Goal: Task Accomplishment & Management: Manage account settings

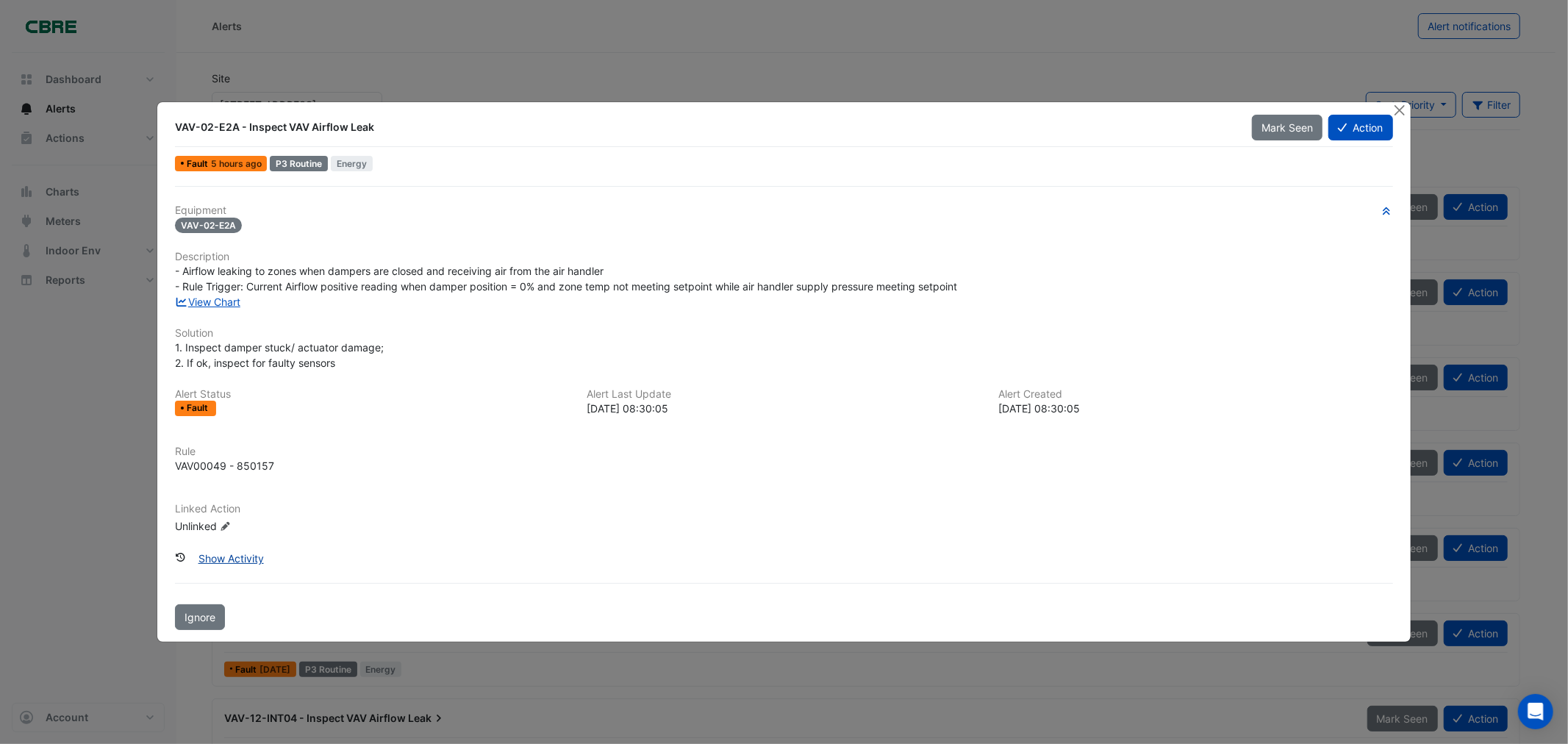
click at [234, 557] on button "Show Activity" at bounding box center [231, 558] width 85 height 26
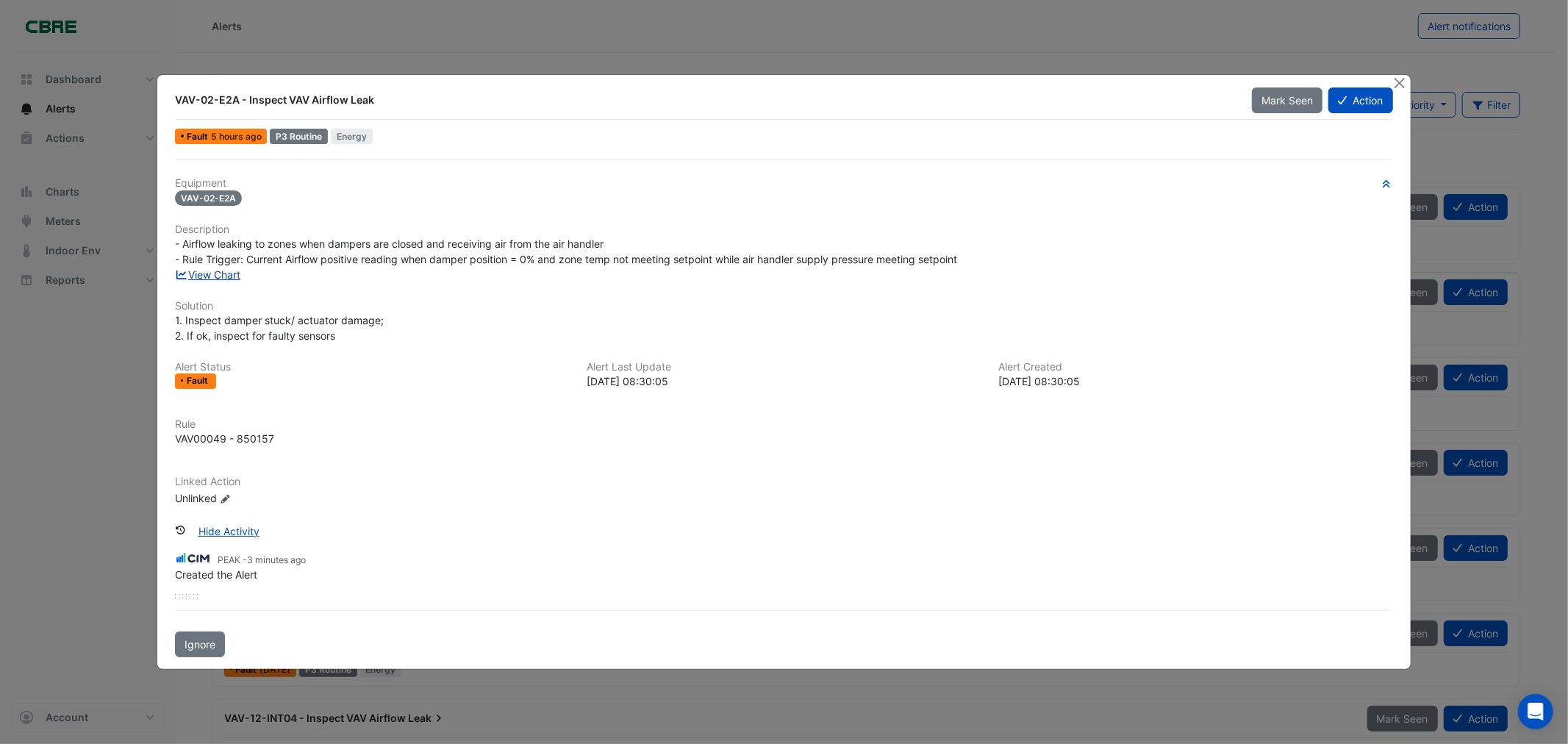
click at [232, 272] on link "View Chart" at bounding box center [207, 275] width 65 height 13
click at [1352, 101] on button "Action" at bounding box center [1360, 100] width 64 height 26
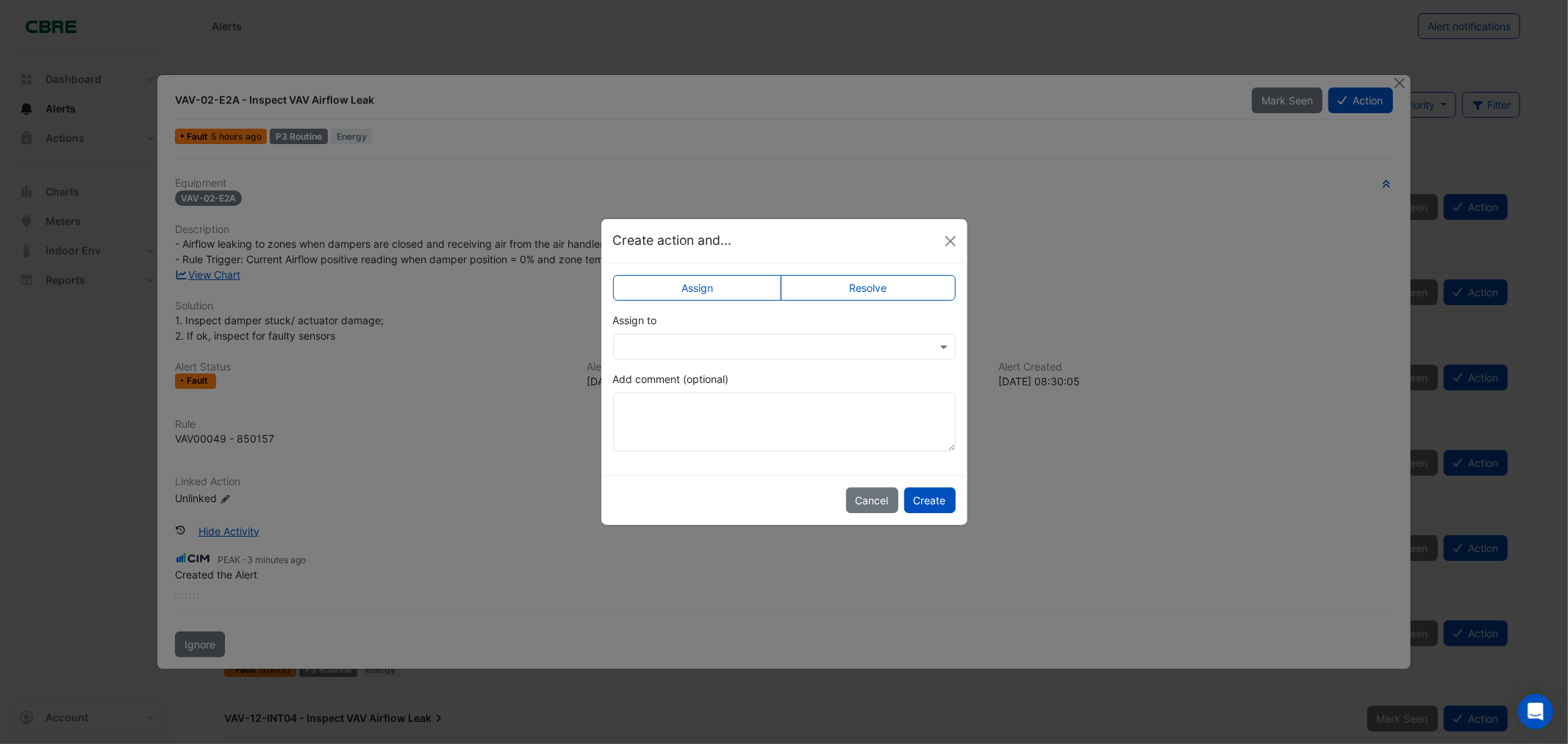
click at [722, 343] on input "text" at bounding box center [769, 348] width 297 height 15
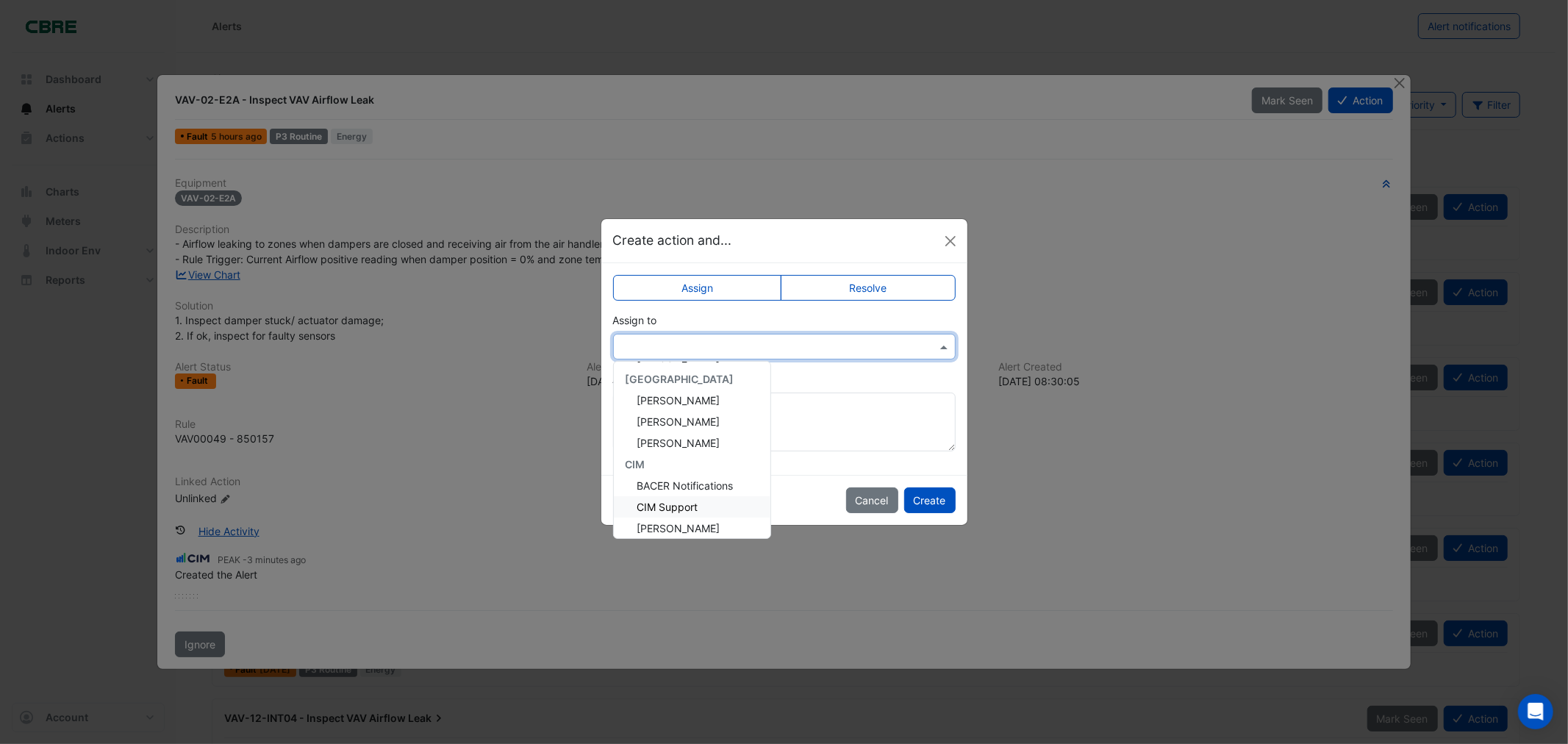
scroll to position [175, 0]
click at [694, 497] on span "Michael Adamson" at bounding box center [679, 502] width 83 height 13
click at [770, 342] on input "text" at bounding box center [769, 348] width 297 height 15
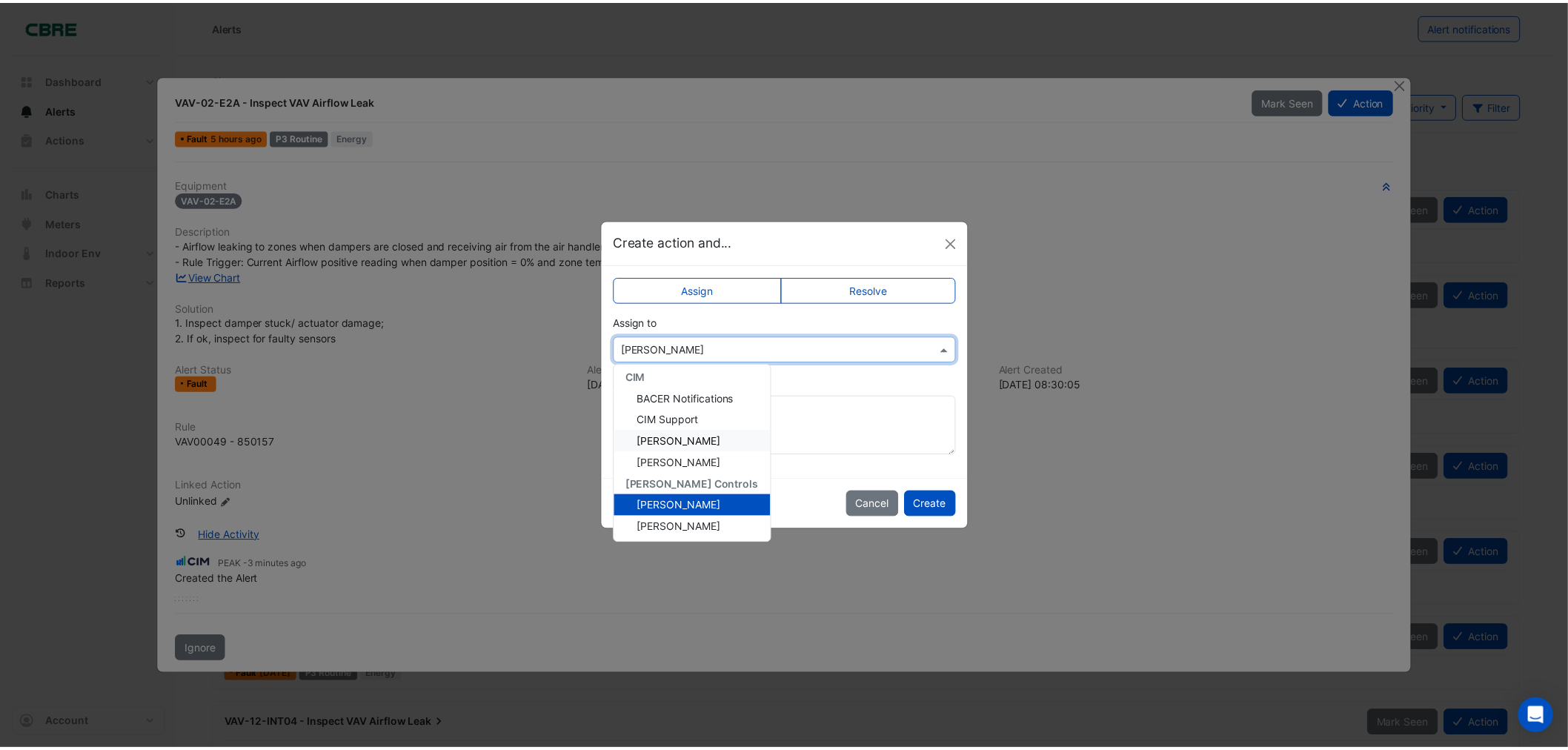
scroll to position [0, 0]
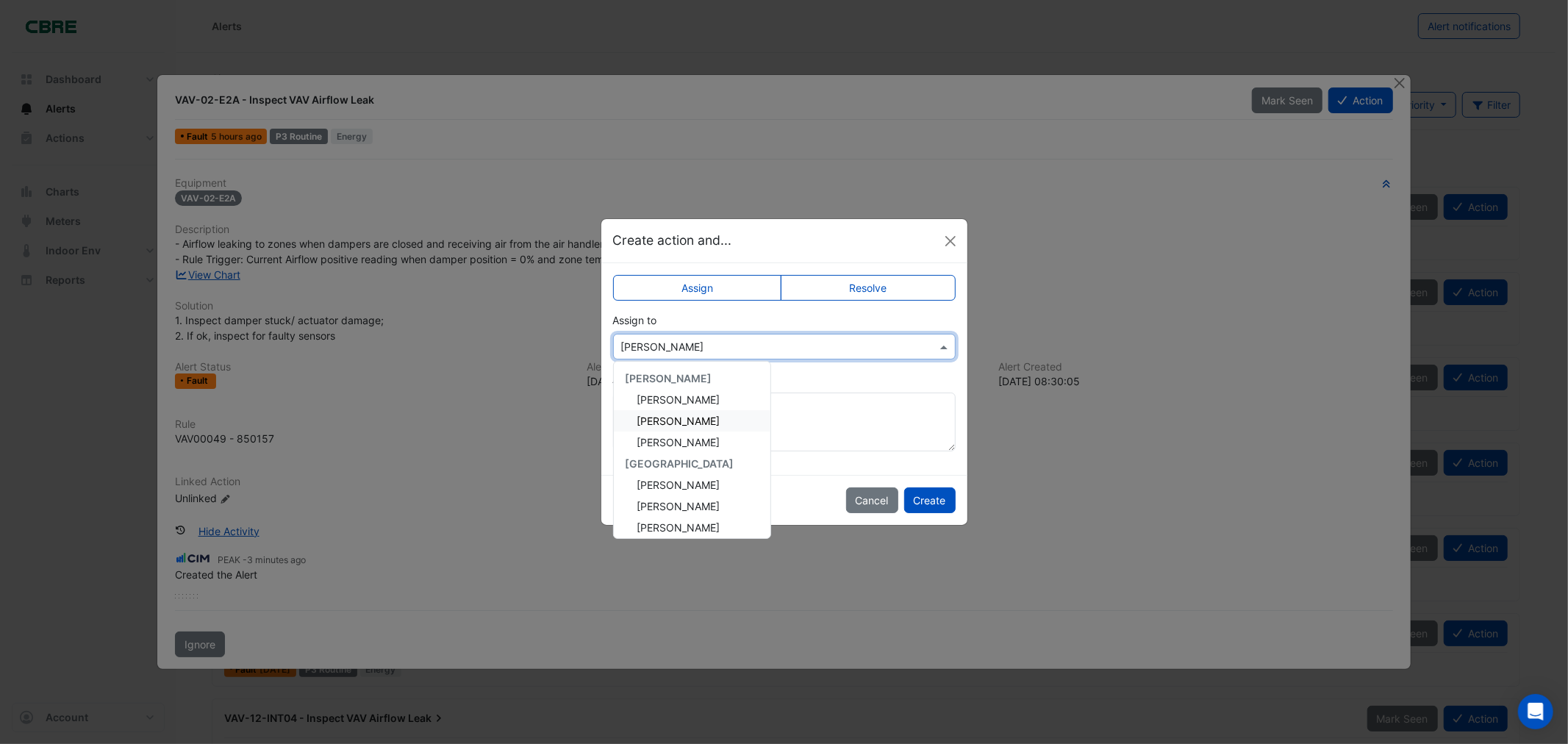
click at [674, 420] on span "Darren Horne" at bounding box center [679, 420] width 83 height 13
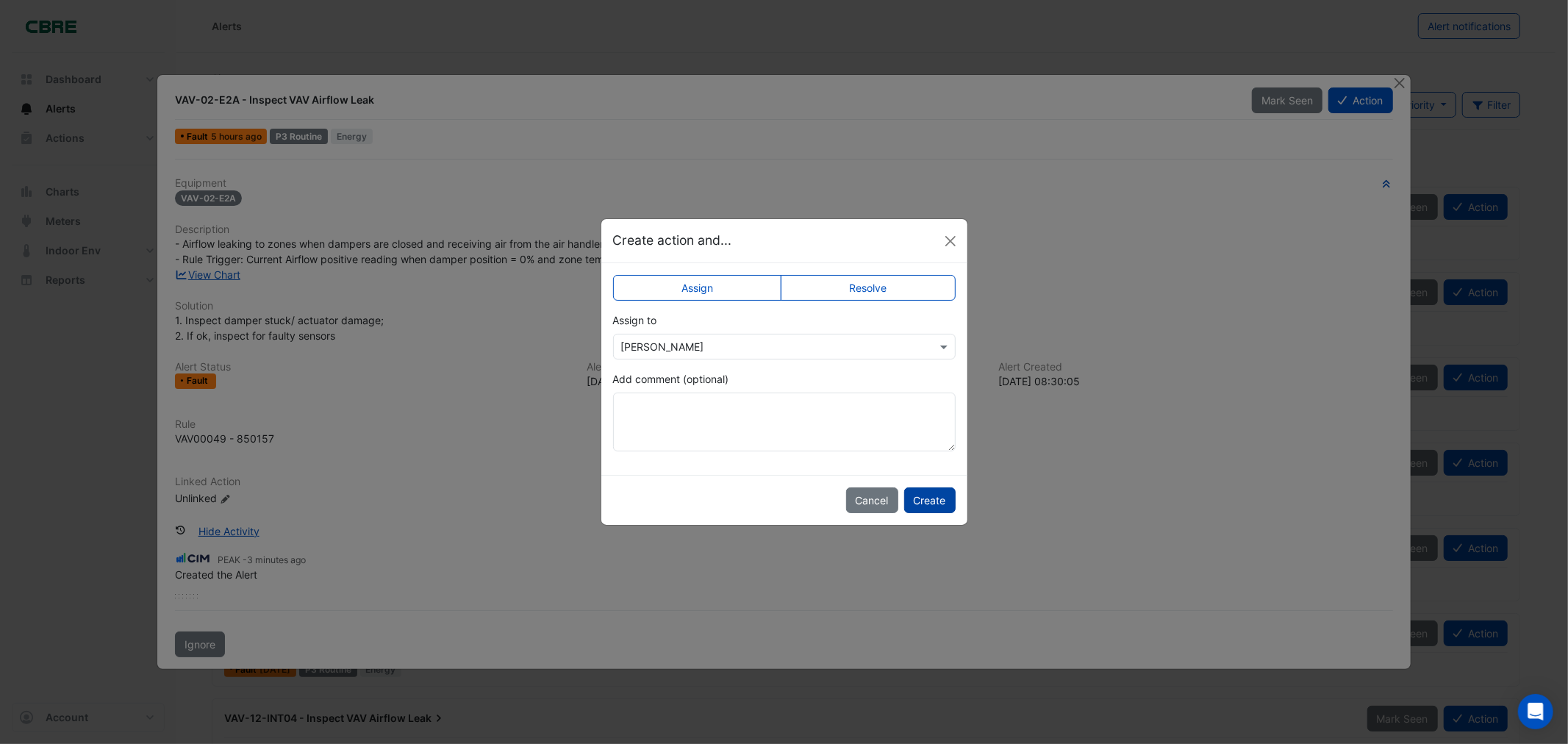
click at [931, 502] on button "Create" at bounding box center [930, 500] width 51 height 26
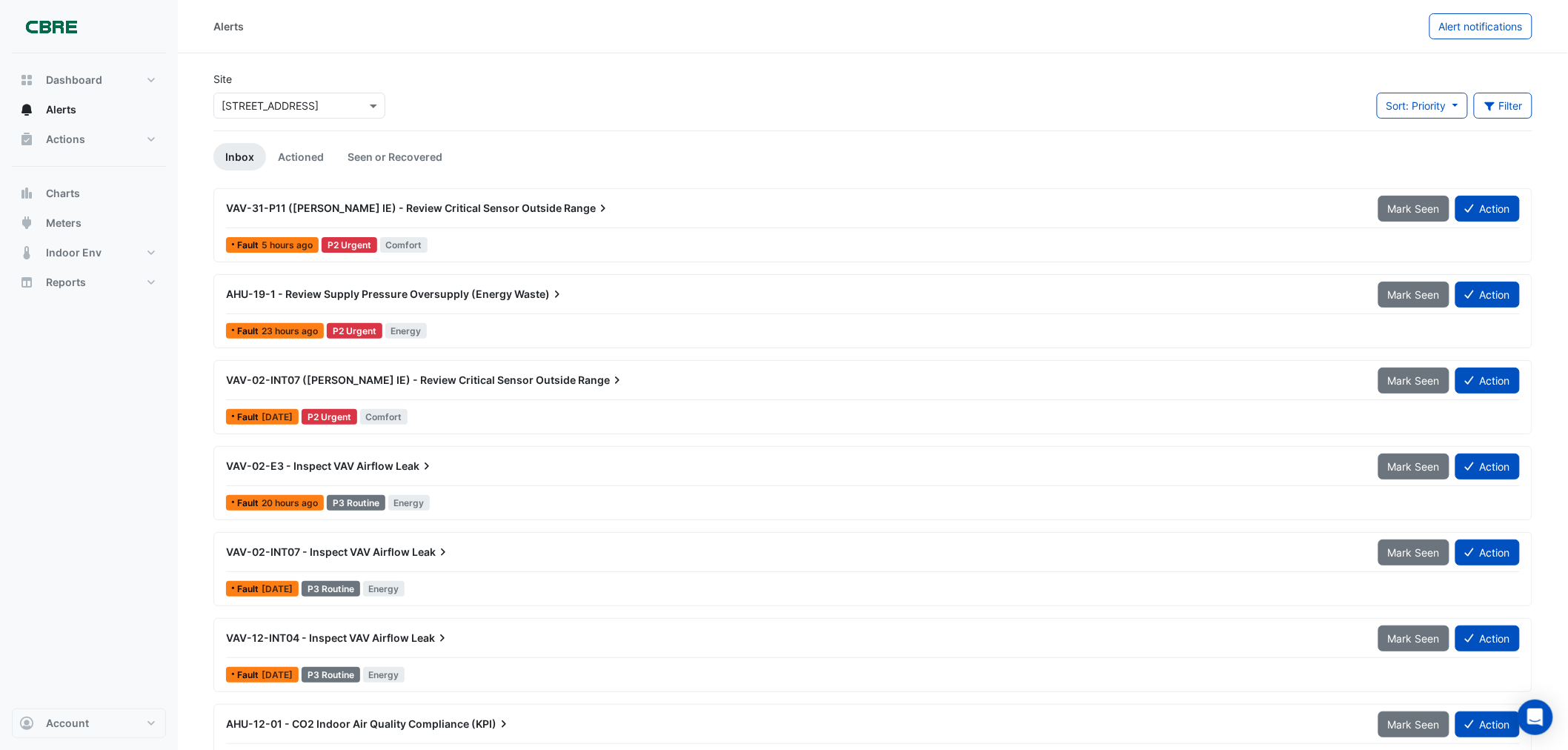
click at [460, 293] on span "AHU-19-1 - Review Supply Pressure Oversupply (Energy" at bounding box center [369, 293] width 287 height 13
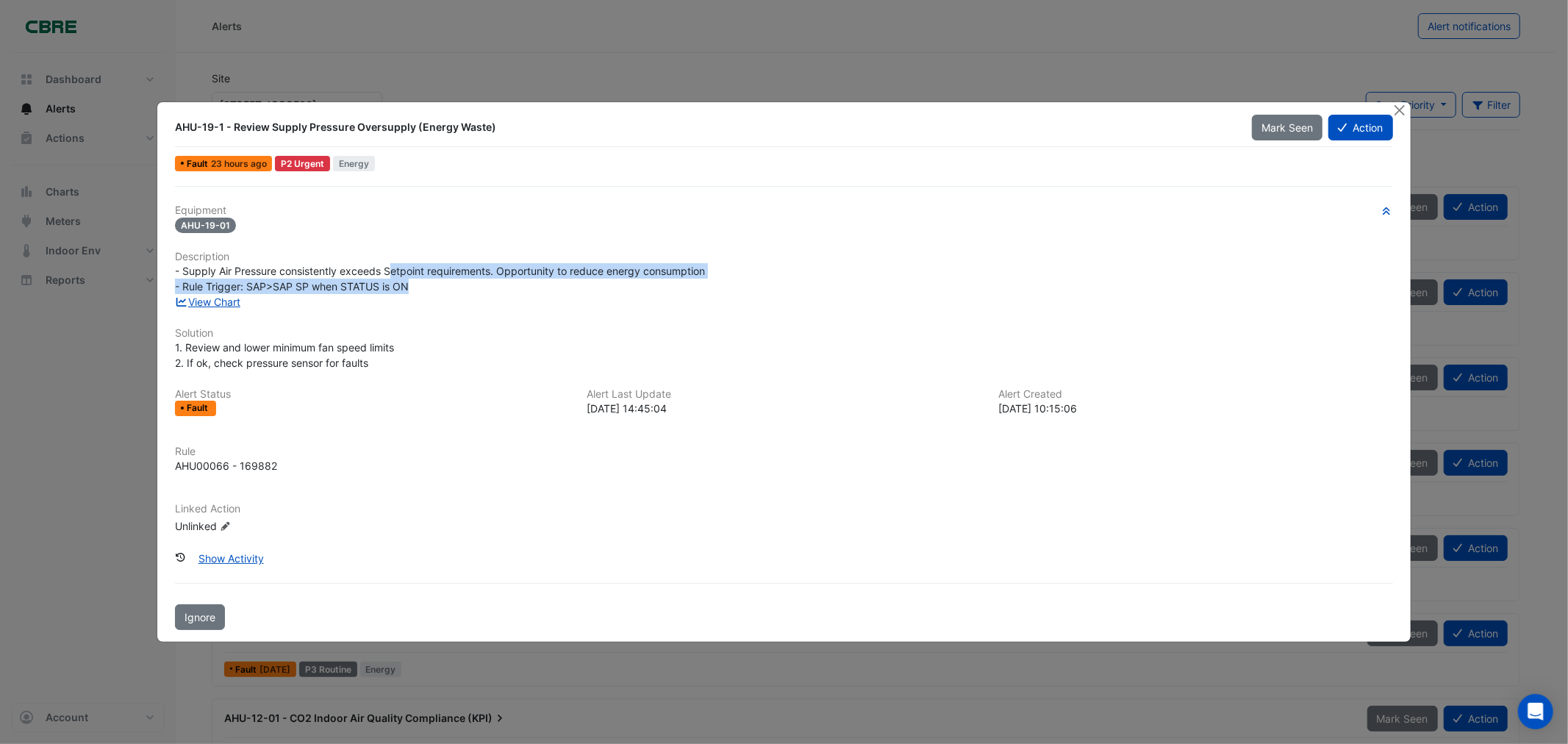
drag, startPoint x: 389, startPoint y: 273, endPoint x: 680, endPoint y: 296, distance: 291.9
click at [656, 291] on div "- Supply Air Pressure consistently exceeds Setpoint requirements. Opportunity t…" at bounding box center [783, 278] width 1217 height 31
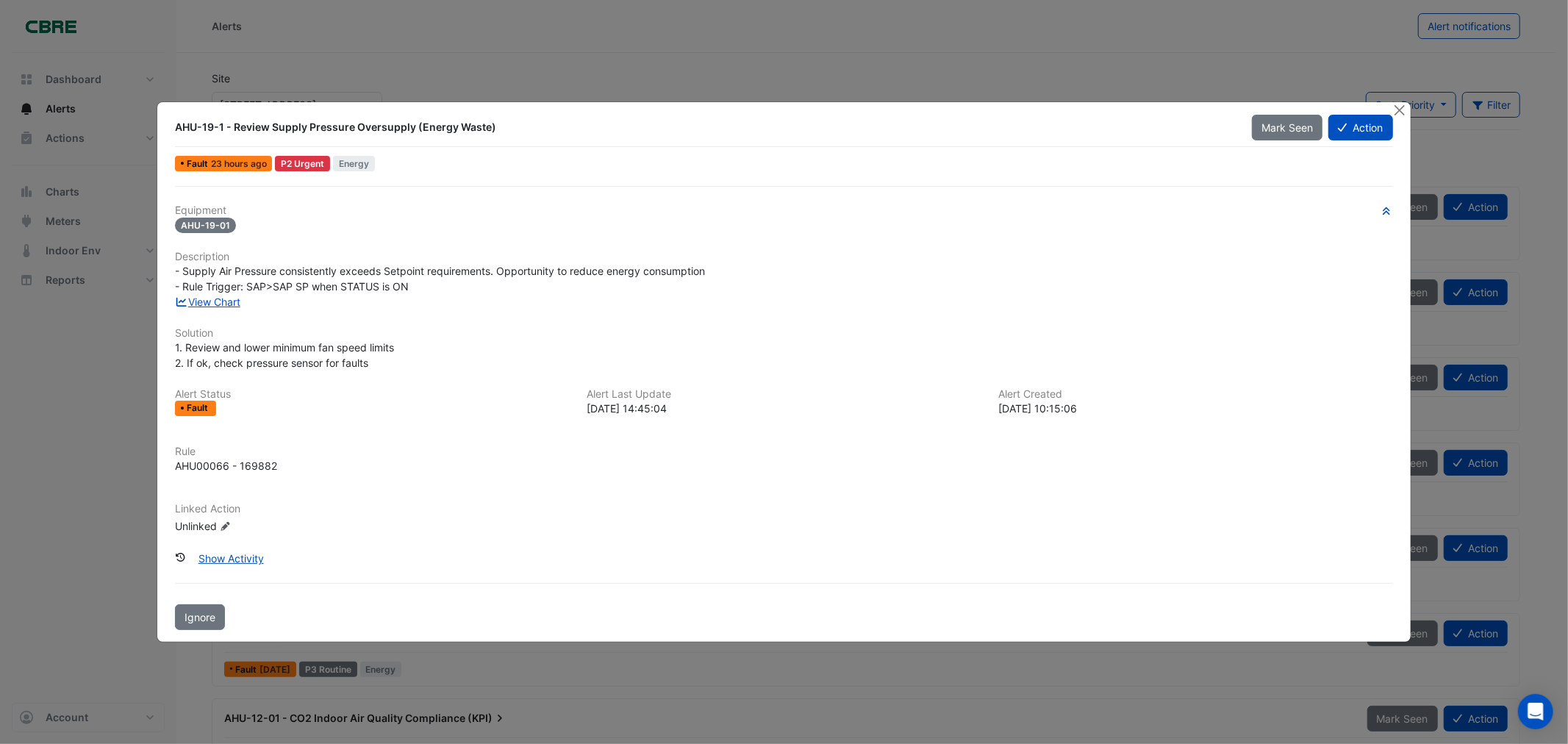
click at [689, 307] on div "View Chart" at bounding box center [783, 302] width 1235 height 15
drag, startPoint x: 502, startPoint y: 263, endPoint x: 873, endPoint y: 271, distance: 371.1
click at [873, 271] on div "- Supply Air Pressure consistently exceeds Setpoint requirements. Opportunity t…" at bounding box center [783, 278] width 1217 height 31
click at [826, 309] on div "View Chart" at bounding box center [783, 302] width 1235 height 15
click at [1385, 128] on button "Action" at bounding box center [1360, 128] width 64 height 26
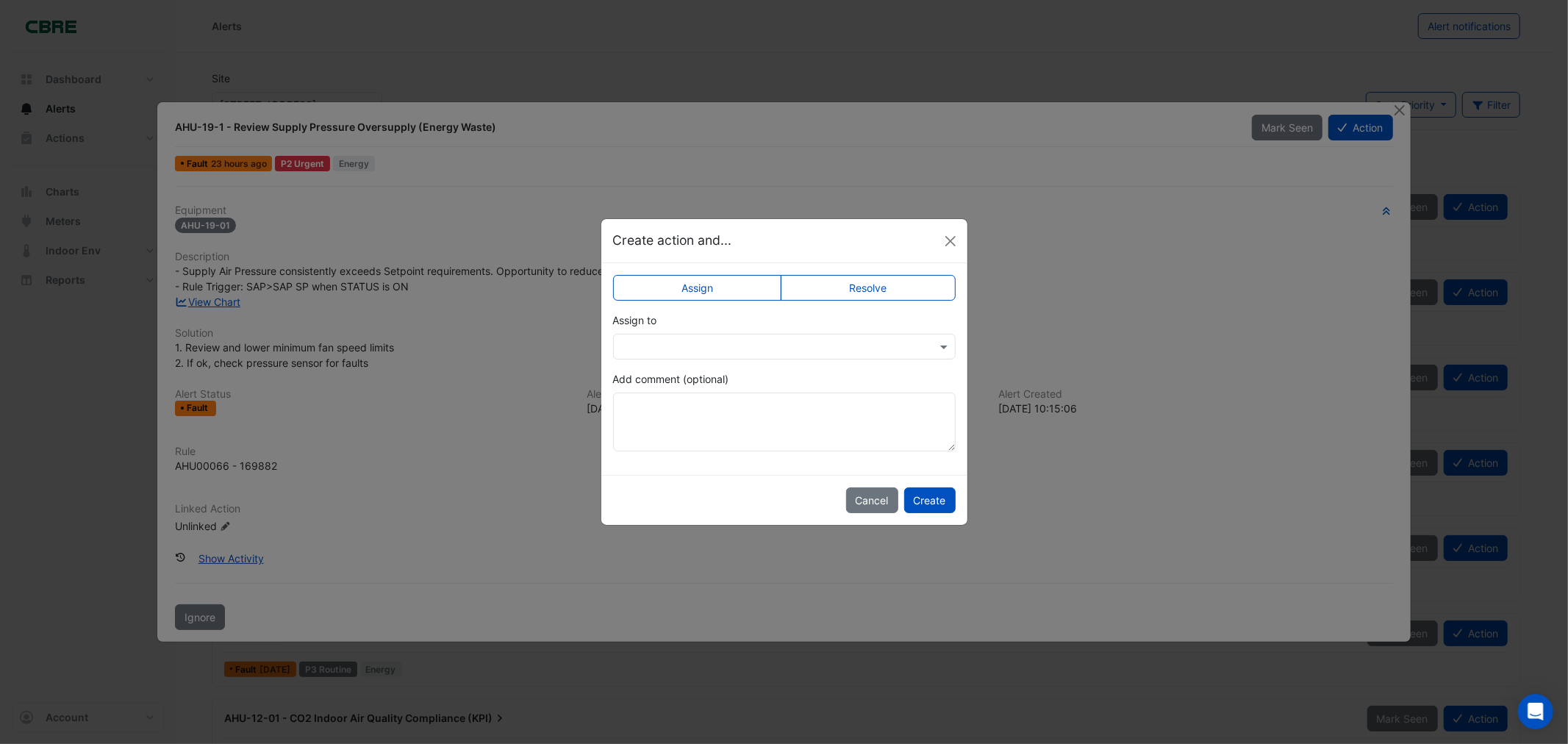
click at [834, 283] on label "Resolve" at bounding box center [868, 288] width 175 height 26
click at [915, 497] on button "Create" at bounding box center [930, 500] width 51 height 26
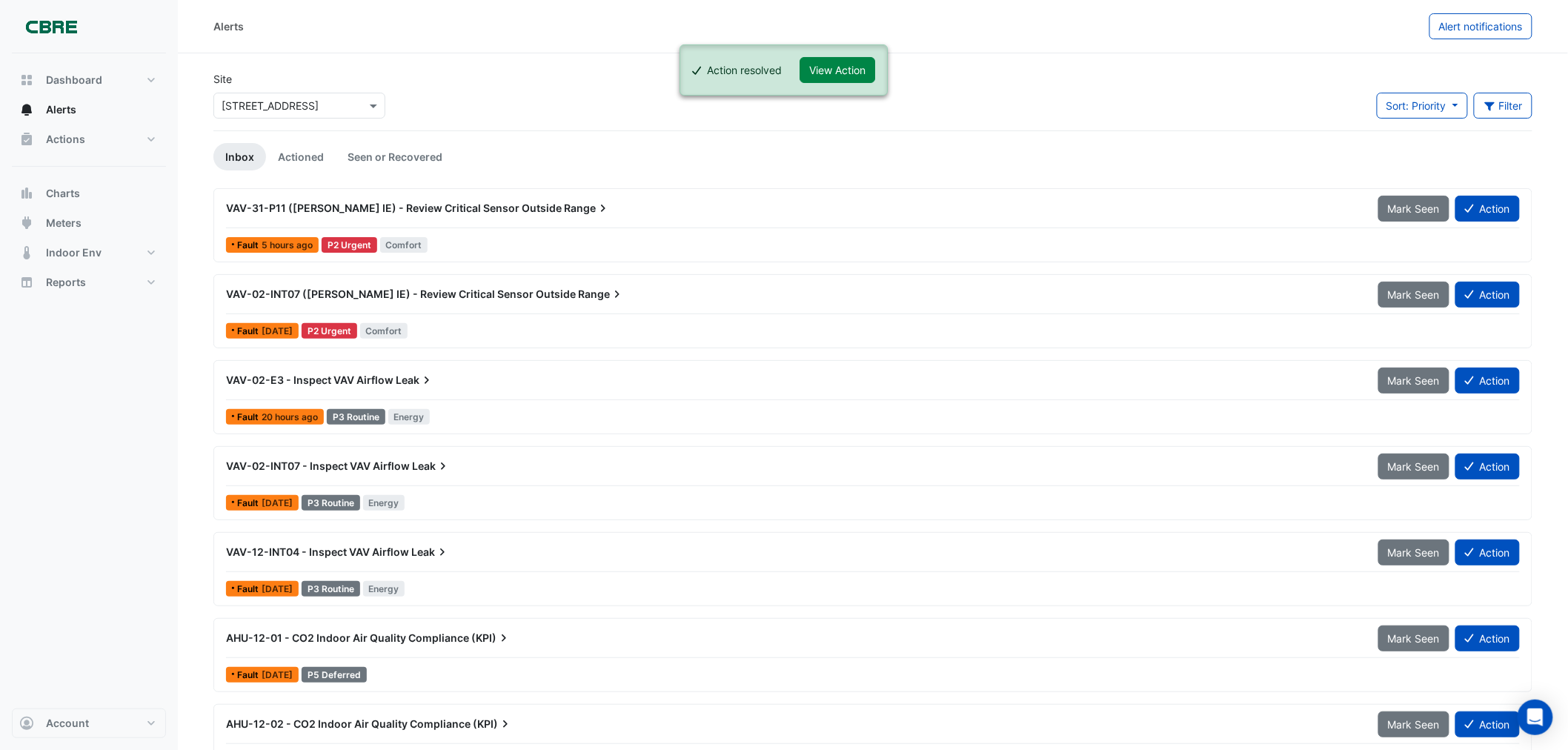
click at [240, 161] on link "Inbox" at bounding box center [239, 157] width 53 height 28
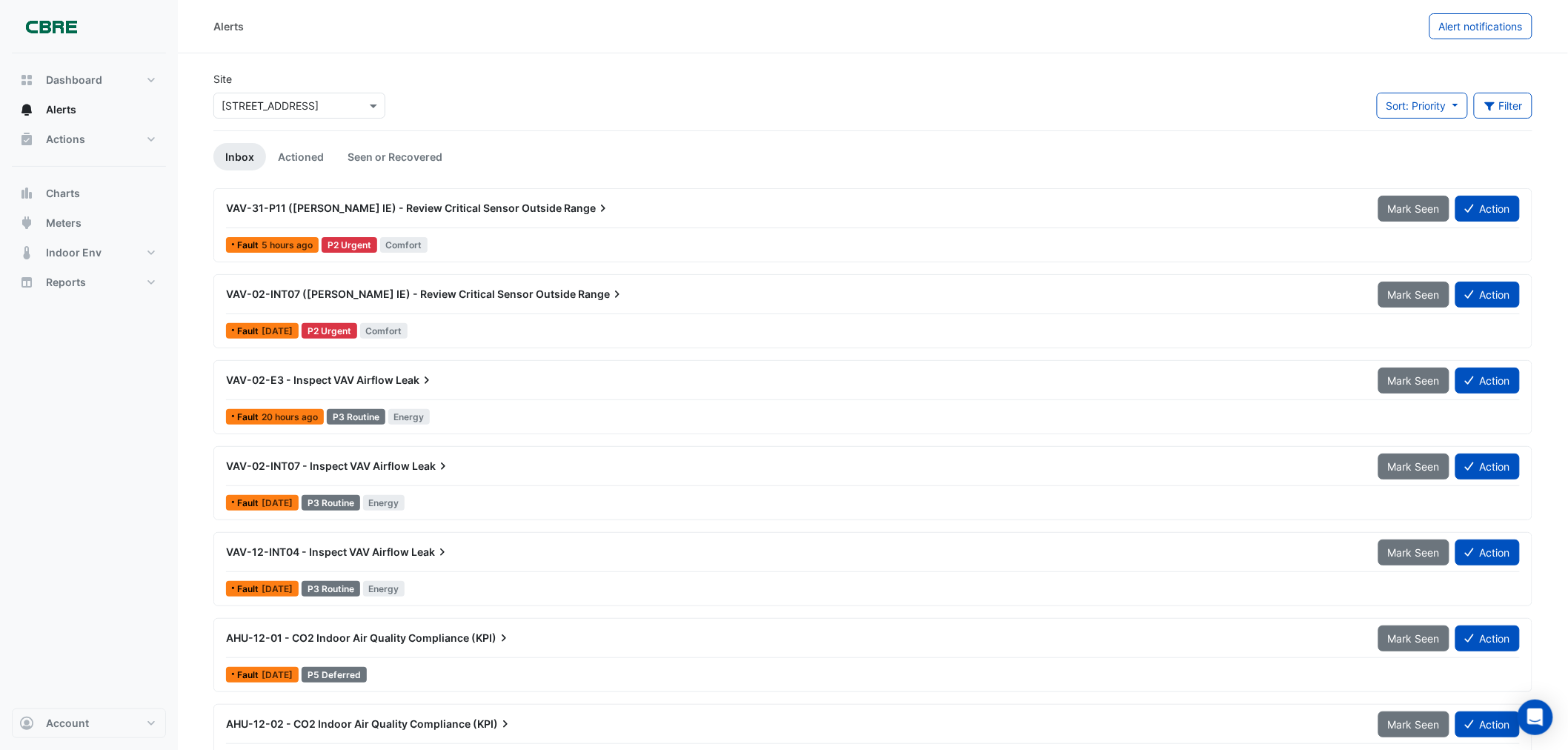
click at [449, 199] on div "VAV-31-P11 (NABERS IE) - Review Critical Sensor Outside Range" at bounding box center [794, 208] width 1153 height 27
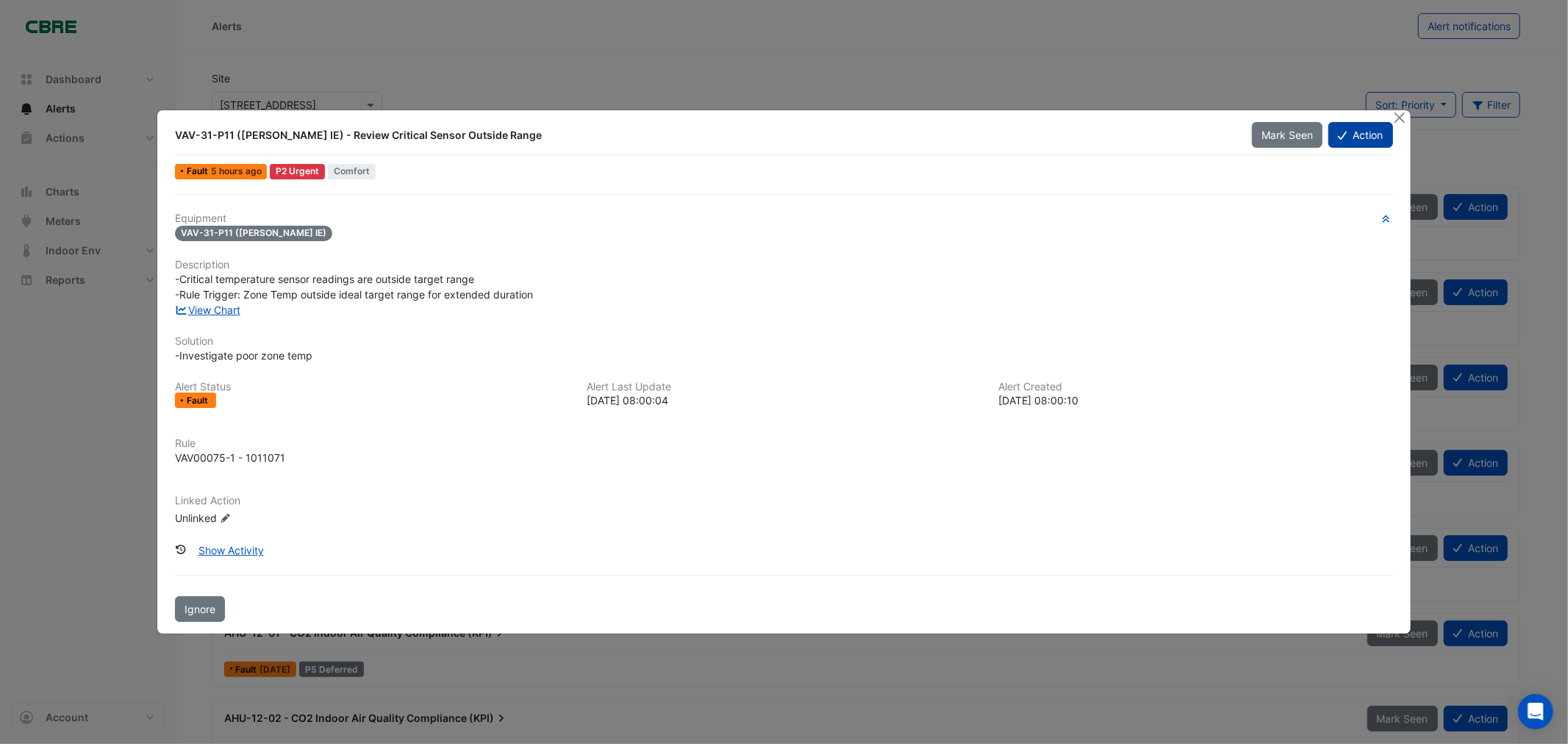
click at [1375, 135] on button "Action" at bounding box center [1360, 135] width 64 height 26
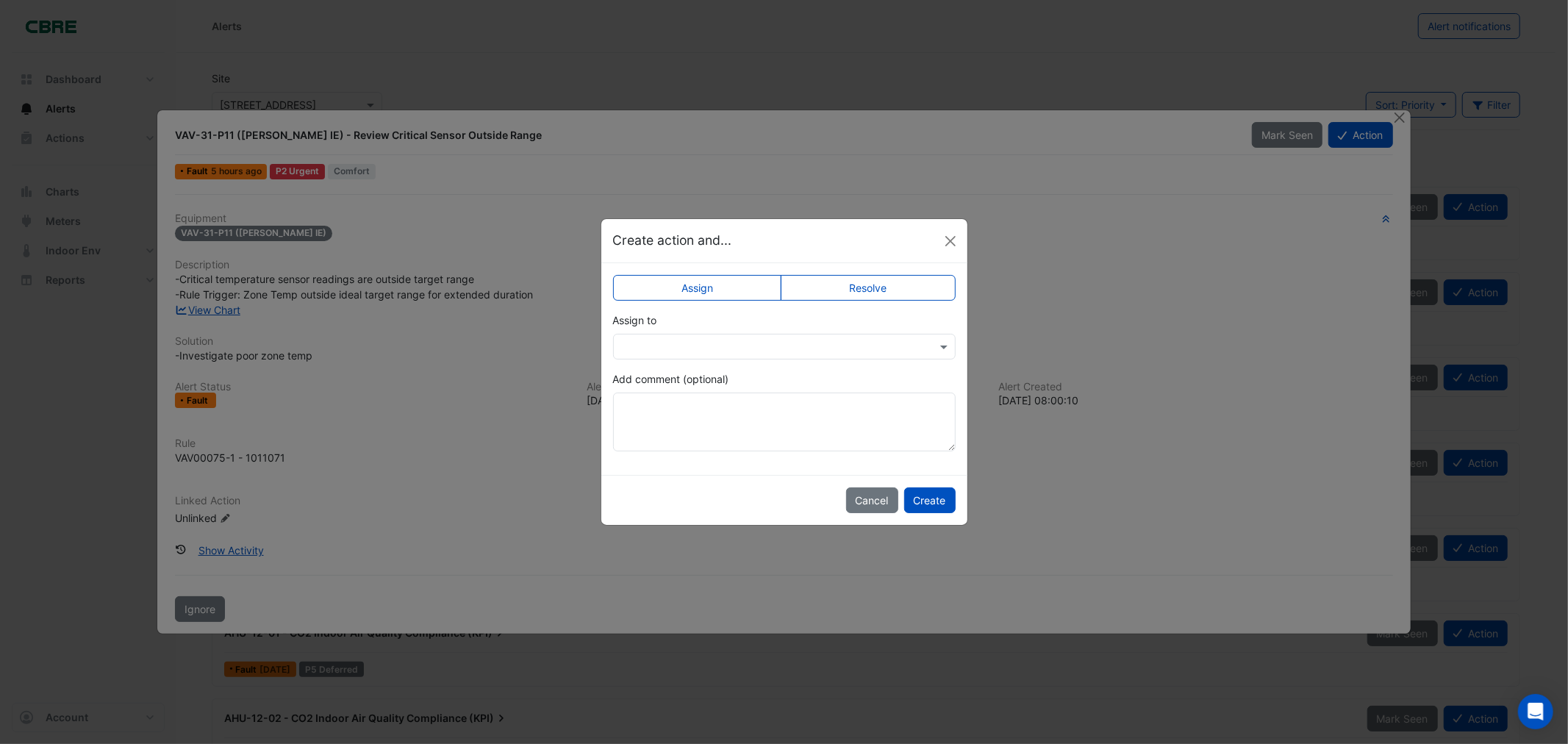
click at [838, 287] on label "Resolve" at bounding box center [868, 288] width 175 height 26
click at [729, 289] on label "Assign" at bounding box center [698, 288] width 169 height 26
click at [946, 241] on button "Close" at bounding box center [951, 241] width 22 height 22
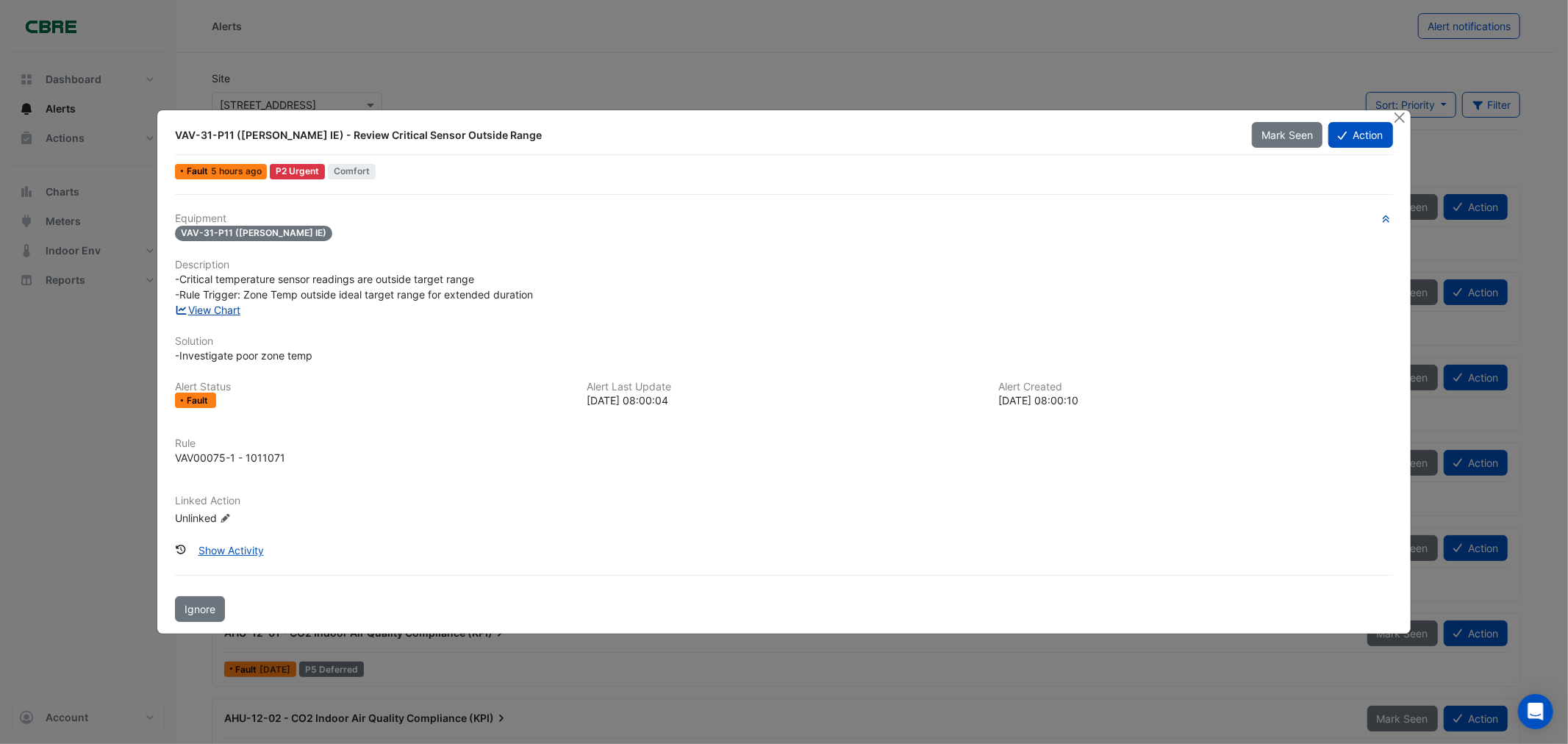
click at [217, 311] on link "View Chart" at bounding box center [207, 310] width 65 height 13
click at [1390, 117] on div "VAV-31-P11 (NABERS IE) - Review Critical Sensor Outside Range Mark Seen Action …" at bounding box center [784, 372] width 1253 height 524
click at [1393, 117] on button "Close" at bounding box center [1400, 118] width 15 height 15
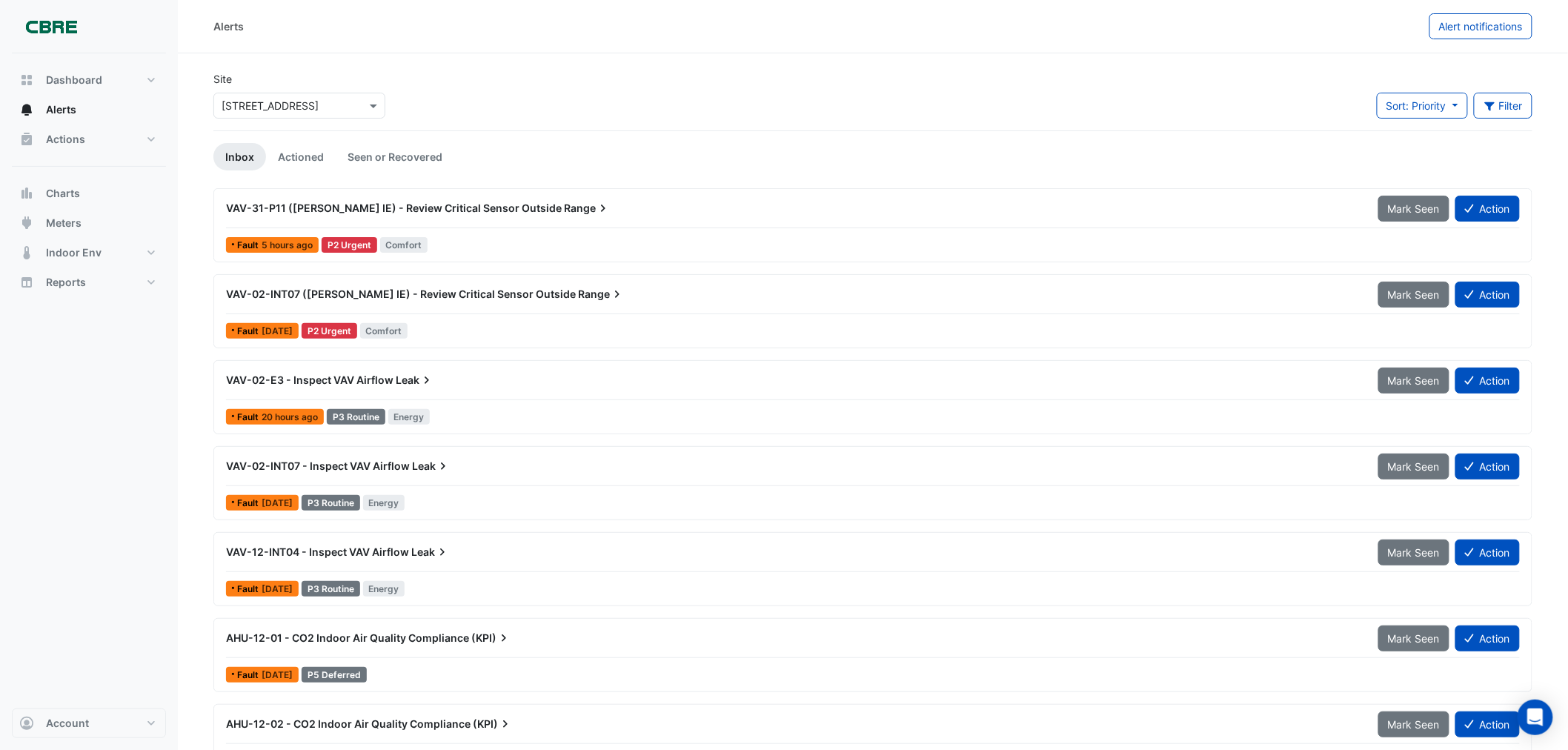
click at [524, 302] on div "VAV-02-INT07 (NABERS IE) - Review Critical Sensor Outside Range" at bounding box center [794, 294] width 1153 height 27
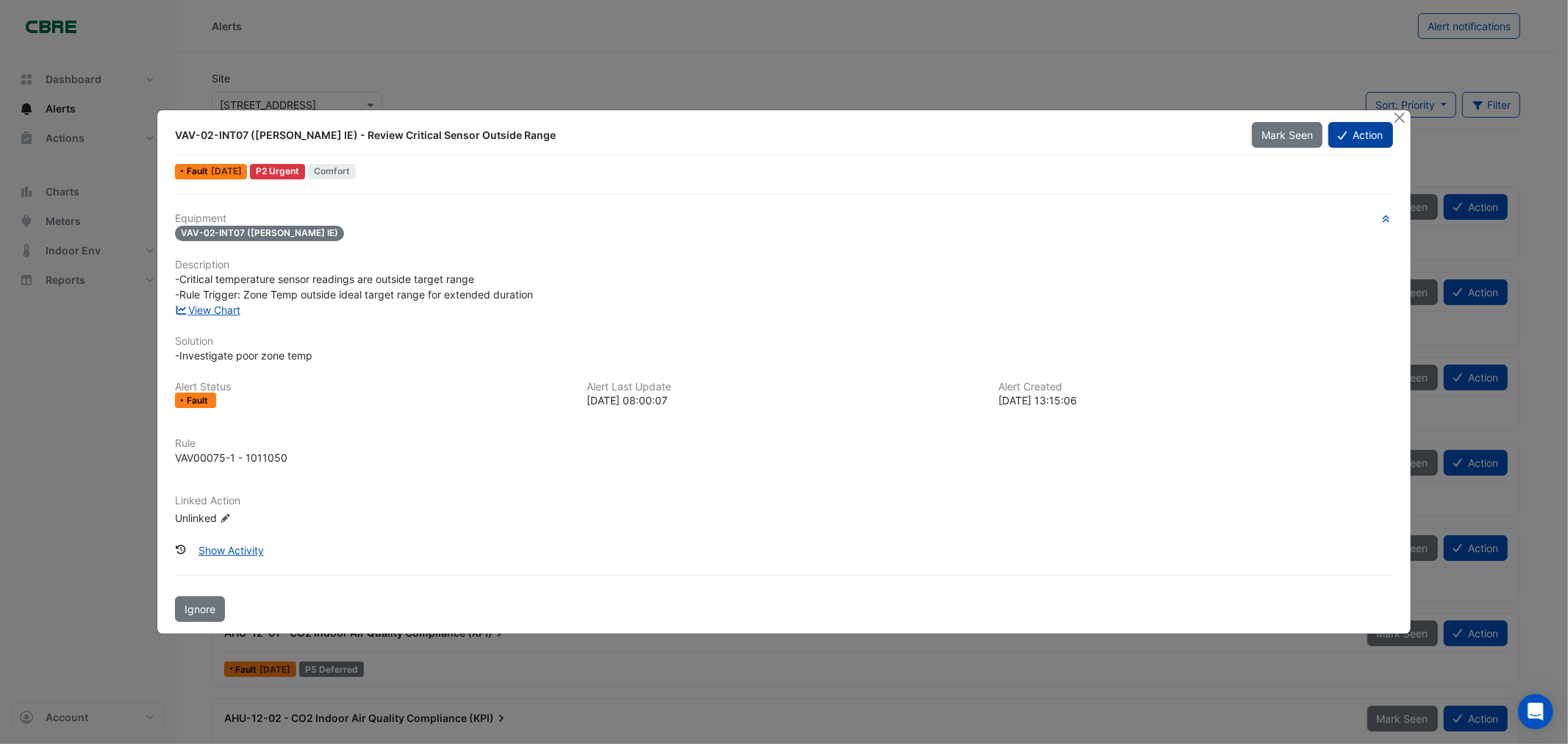
click at [1363, 133] on button "Action" at bounding box center [1360, 135] width 64 height 26
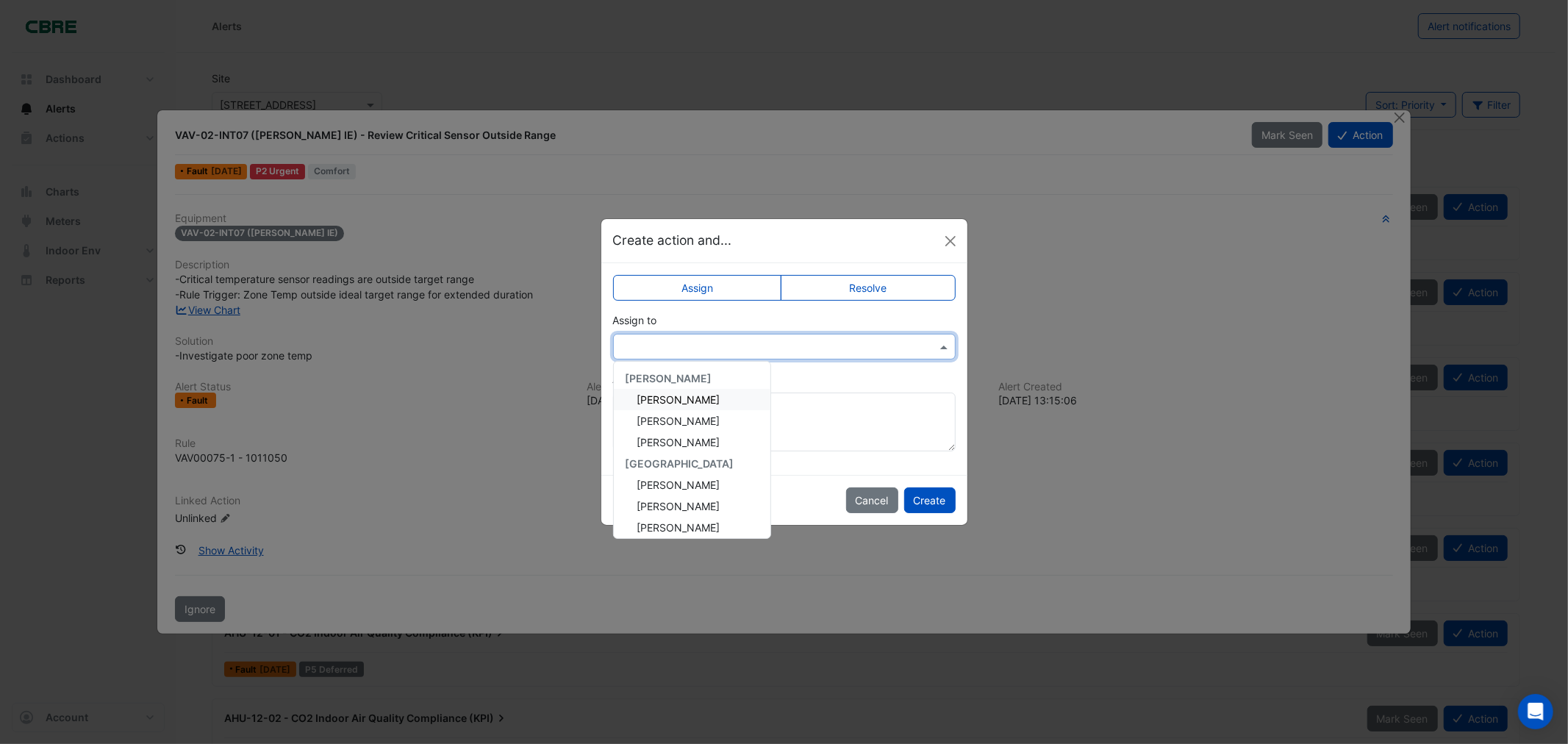
click at [792, 354] on div at bounding box center [784, 347] width 342 height 26
click at [692, 497] on span "Michael Adamson" at bounding box center [679, 502] width 83 height 13
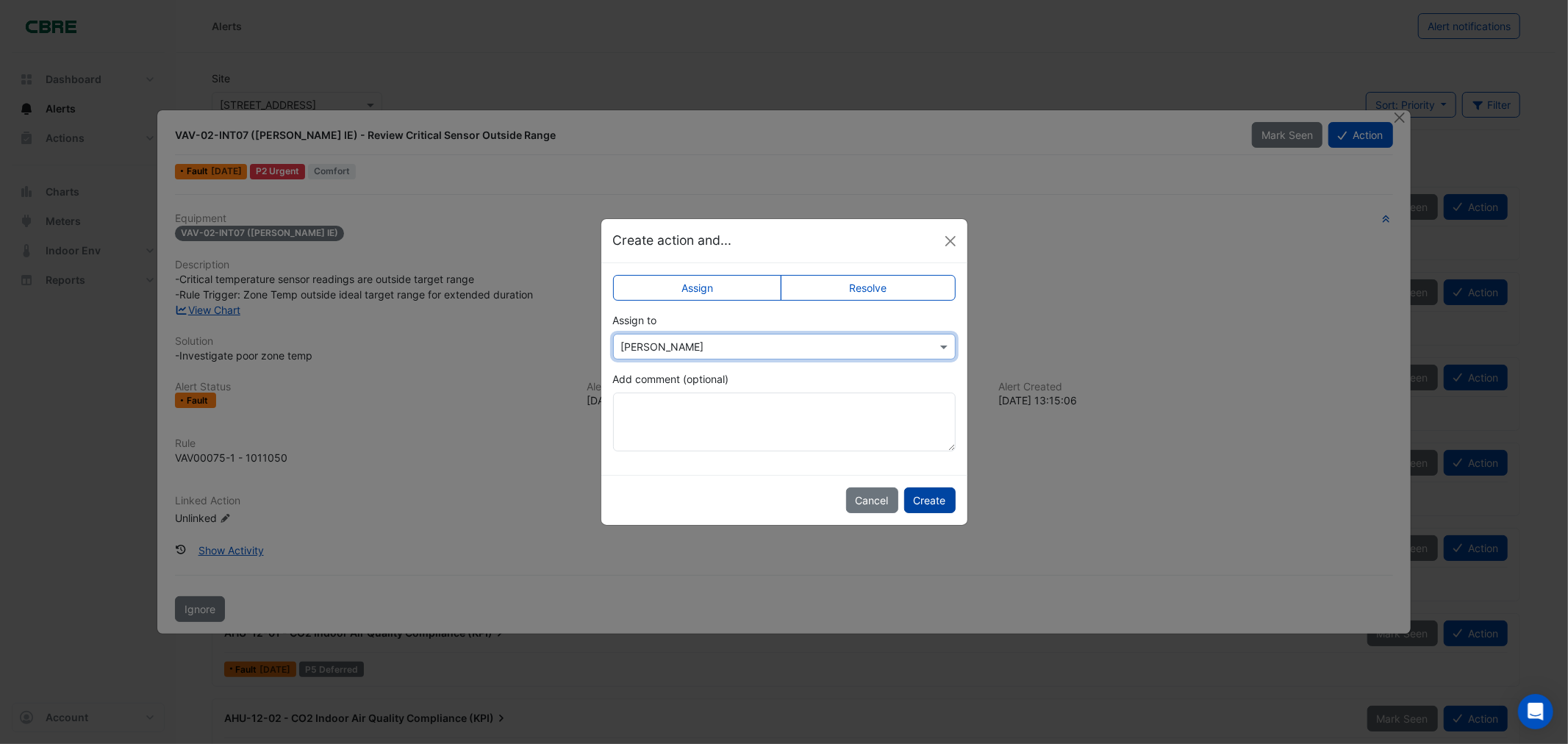
click at [930, 492] on button "Create" at bounding box center [930, 500] width 51 height 26
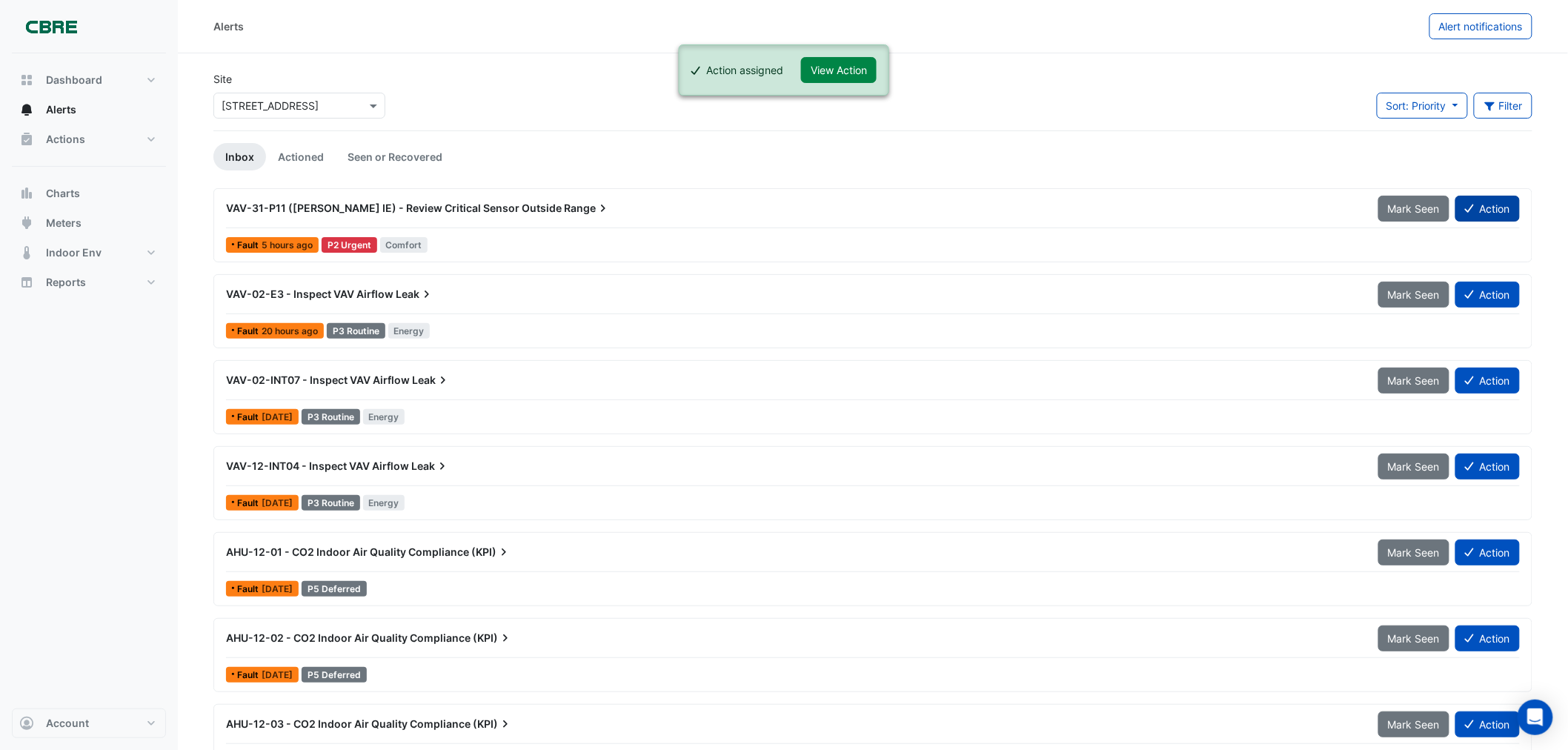
click at [1492, 203] on button "Action" at bounding box center [1488, 209] width 65 height 26
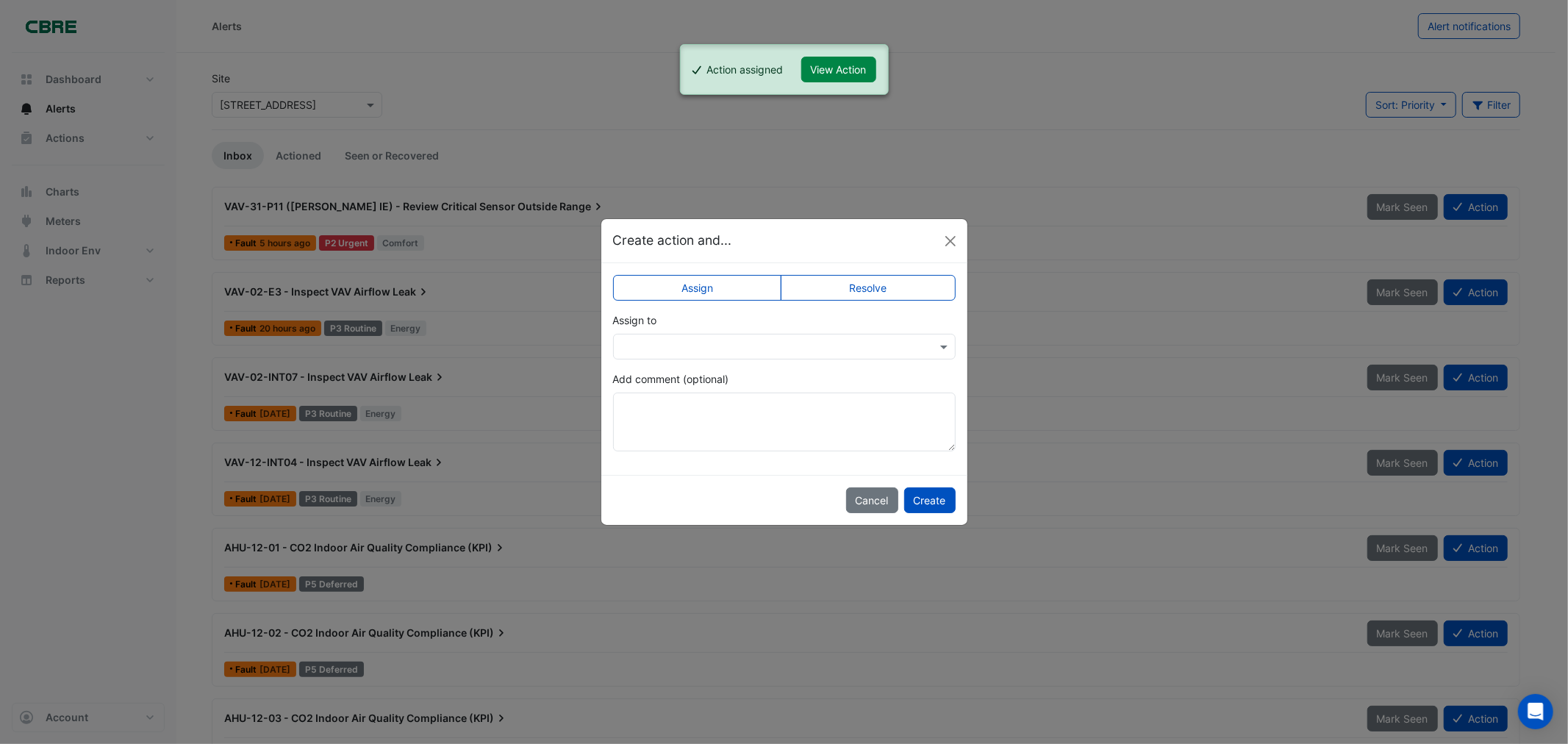
click at [737, 349] on input "text" at bounding box center [769, 348] width 297 height 15
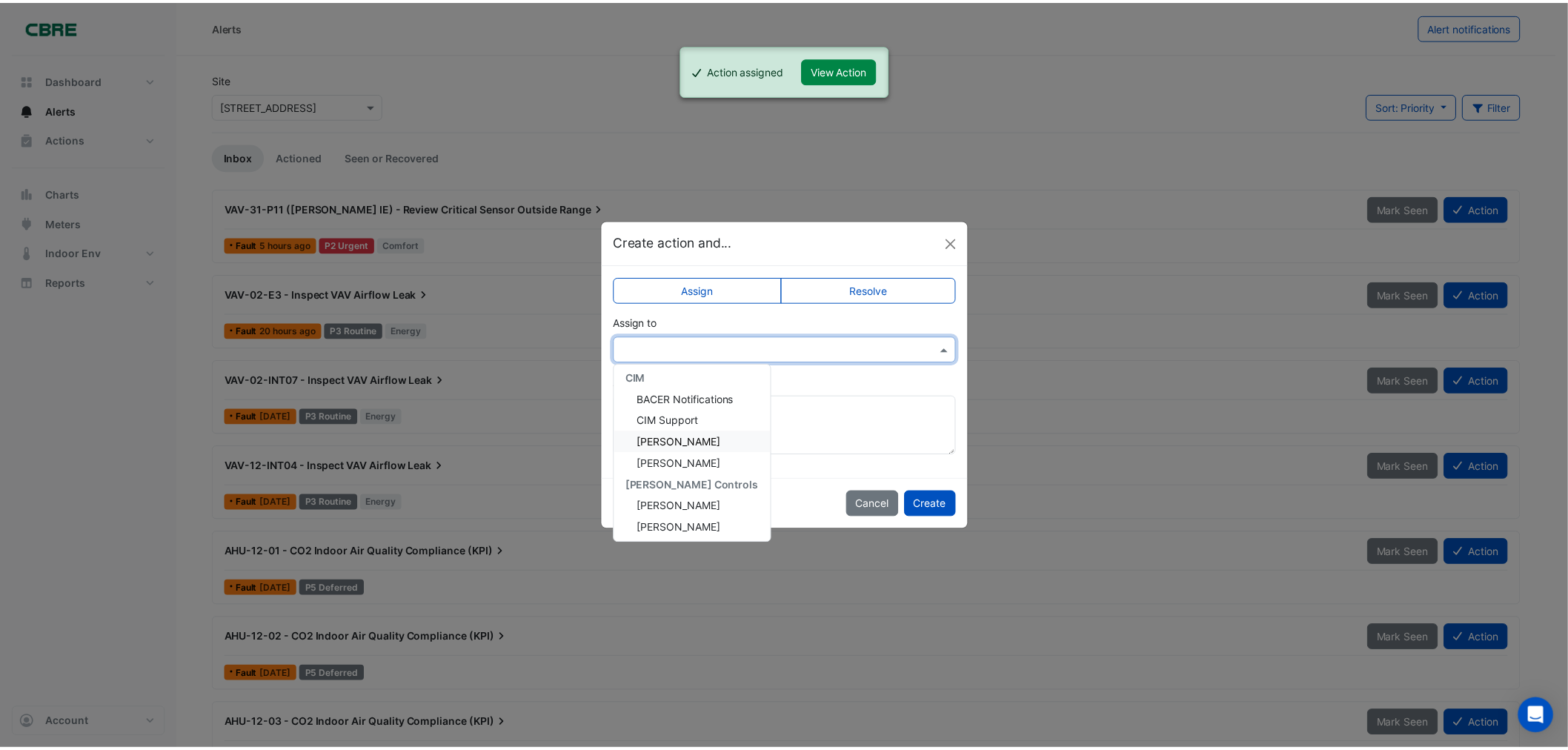
scroll to position [176, 0]
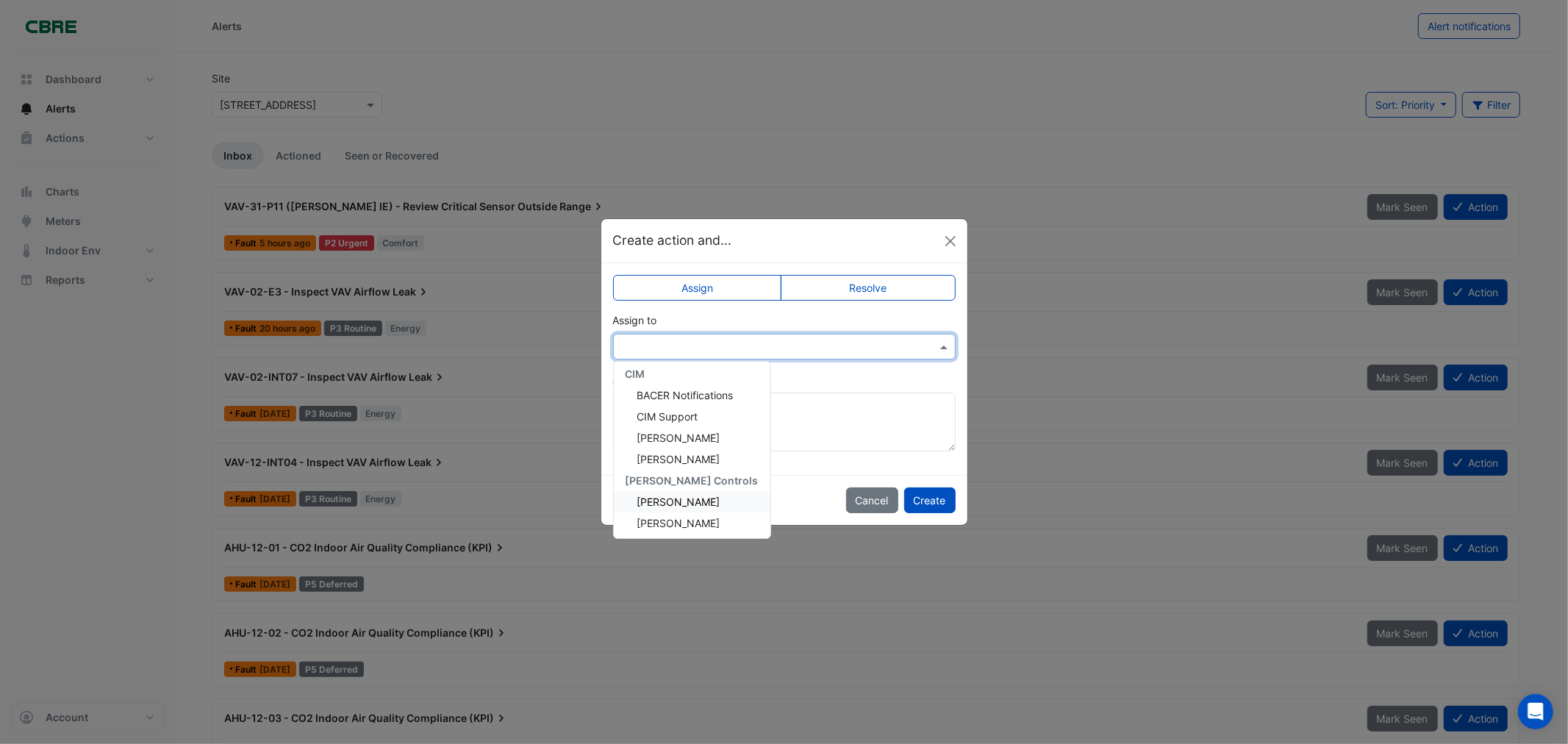
click at [698, 497] on span "Michael Adamson" at bounding box center [679, 502] width 83 height 13
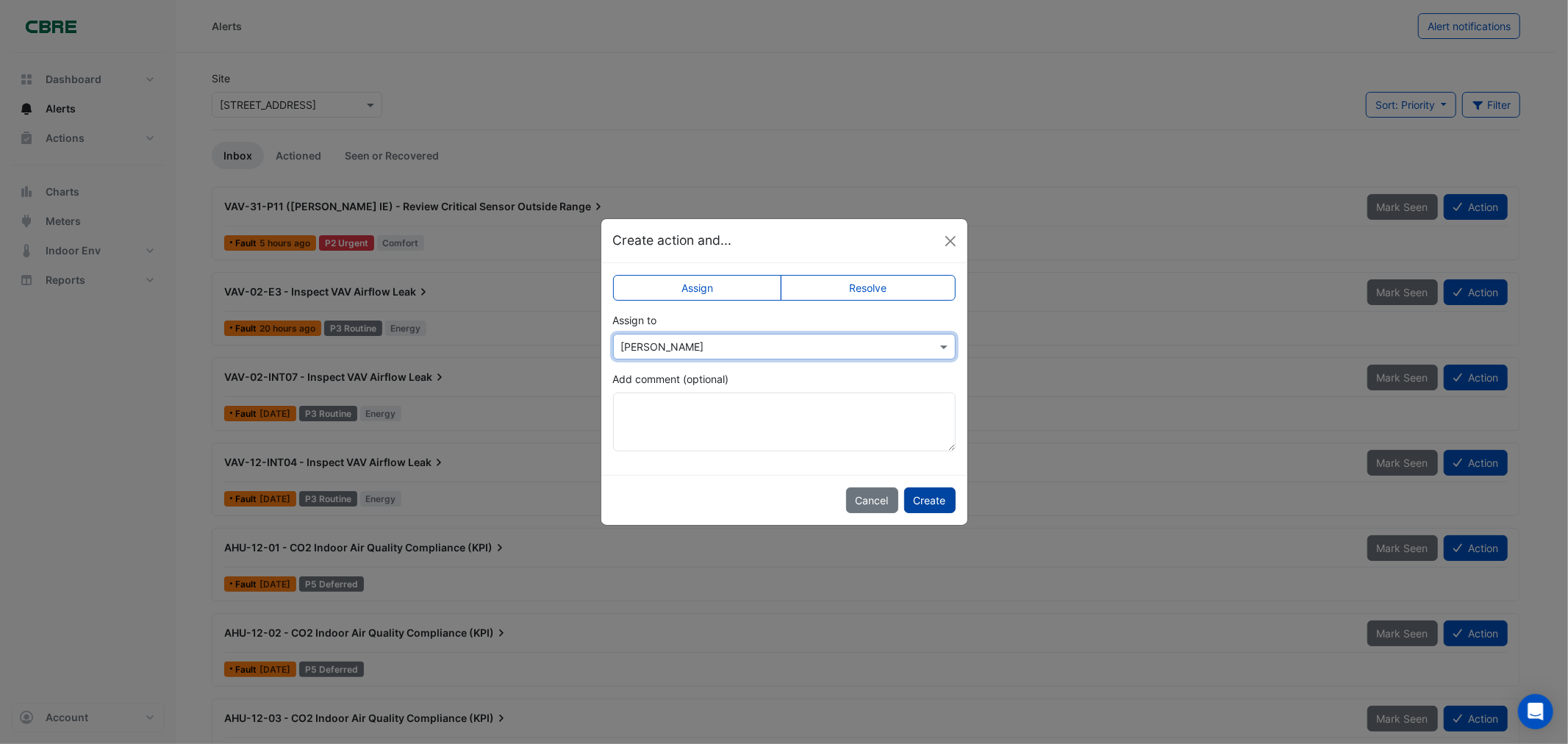
click at [934, 505] on button "Create" at bounding box center [930, 500] width 51 height 26
